Goal: Task Accomplishment & Management: Manage account settings

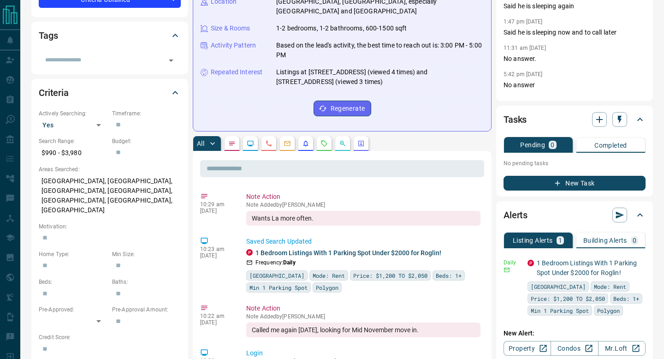
scroll to position [189, 0]
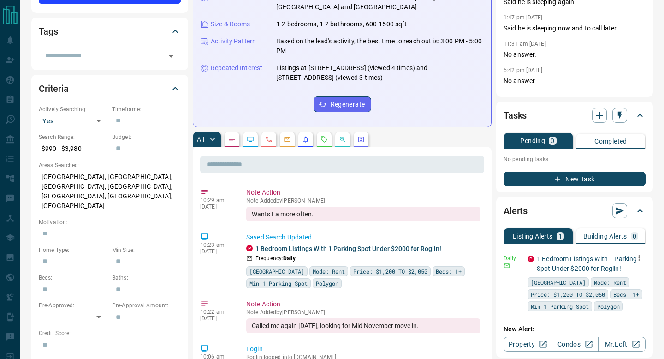
click at [641, 259] on icon "button" at bounding box center [639, 258] width 8 height 8
click at [630, 291] on link "Edit" at bounding box center [622, 290] width 20 height 9
click at [626, 293] on link "Edit" at bounding box center [622, 290] width 20 height 9
click at [206, 38] on div at bounding box center [332, 179] width 664 height 359
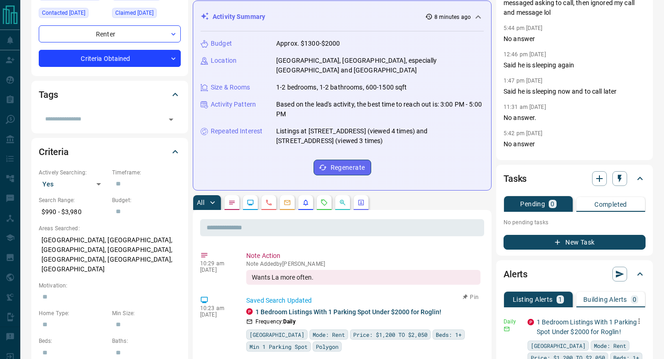
scroll to position [0, 0]
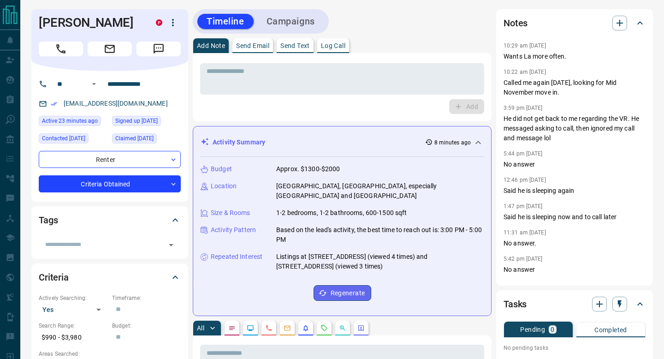
click at [476, 147] on icon at bounding box center [478, 142] width 11 height 11
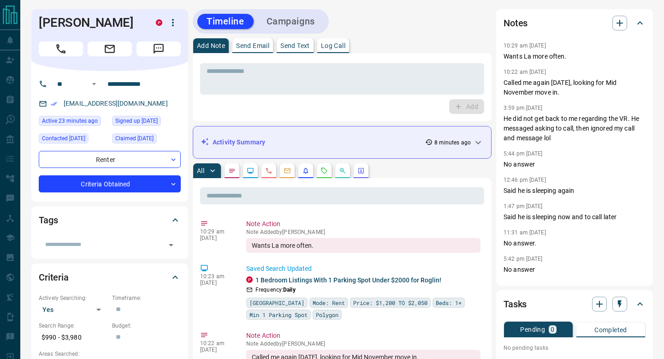
click at [405, 95] on div "* ​ Add" at bounding box center [342, 87] width 284 height 54
click at [394, 79] on textarea at bounding box center [342, 79] width 271 height 24
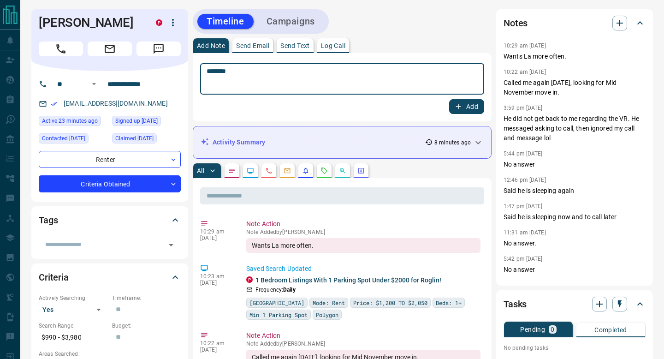
type textarea "********"
click at [444, 104] on div "Add" at bounding box center [342, 106] width 284 height 15
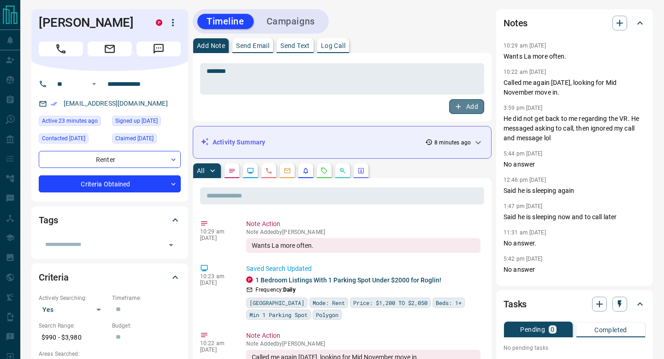
click at [455, 105] on icon "button" at bounding box center [458, 106] width 8 height 8
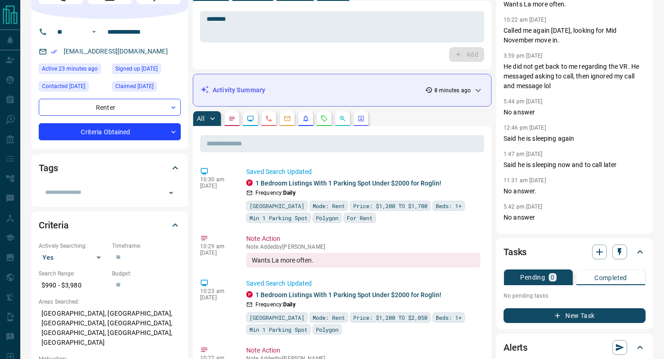
scroll to position [33, 0]
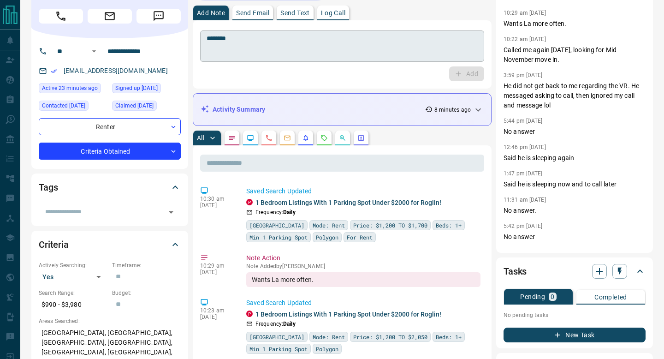
click at [429, 36] on textarea "********" at bounding box center [342, 47] width 271 height 24
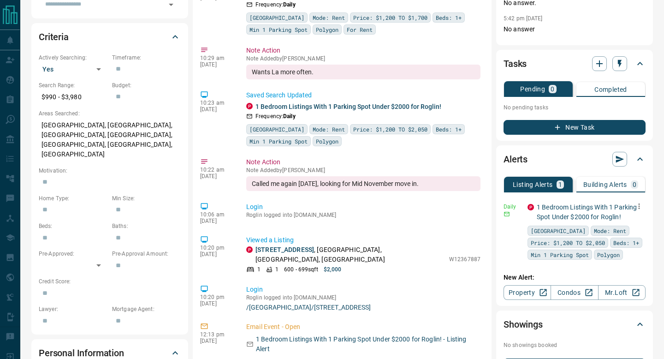
scroll to position [253, 0]
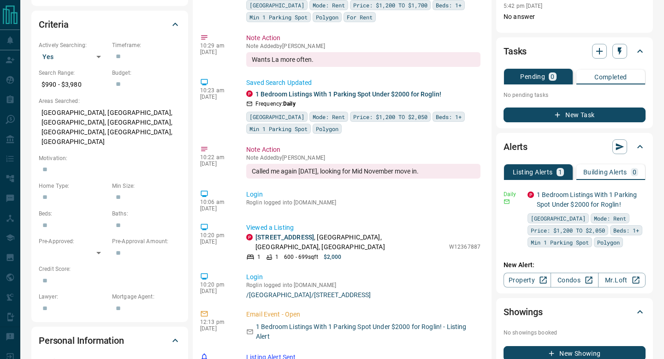
click at [649, 195] on div "Alerts Listing Alerts 1 Building Alerts 0 Daily P 1 Bedroom Listings With 1 Par…" at bounding box center [574, 213] width 157 height 161
click at [643, 192] on button "button" at bounding box center [639, 193] width 13 height 13
click at [631, 224] on link "Edit" at bounding box center [622, 225] width 20 height 9
click at [476, 133] on div at bounding box center [332, 179] width 664 height 359
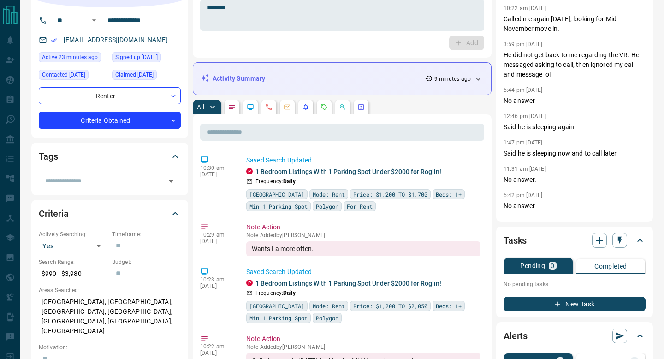
scroll to position [69, 0]
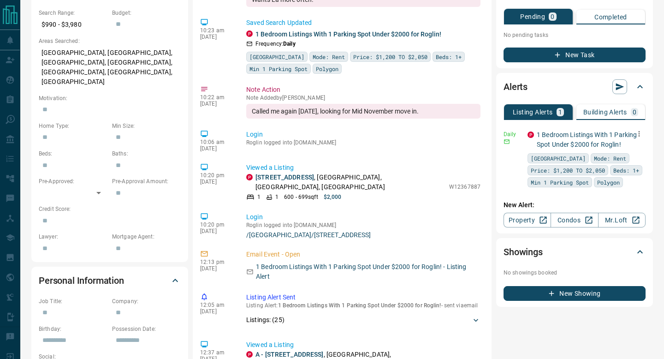
scroll to position [445, 0]
